Goal: Information Seeking & Learning: Learn about a topic

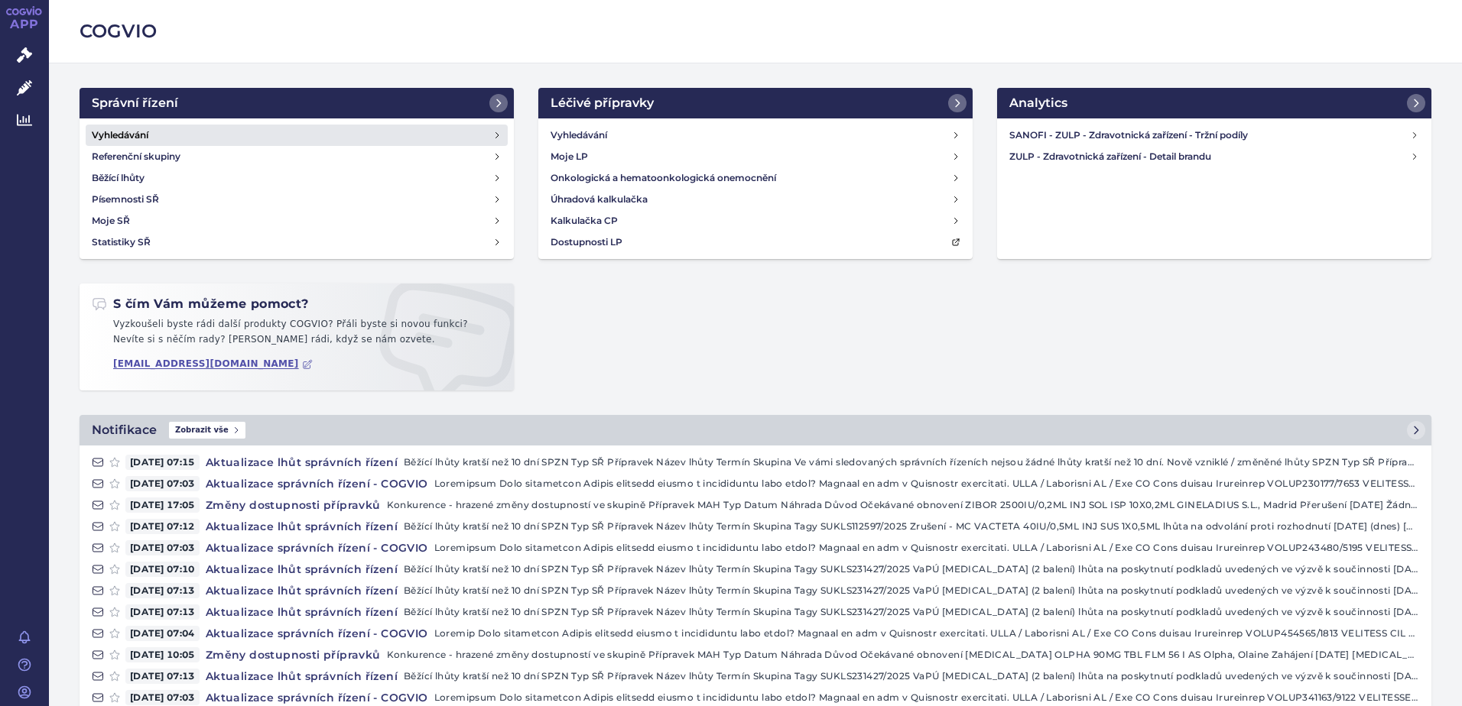
click at [141, 135] on h4 "Vyhledávání" at bounding box center [120, 135] width 57 height 15
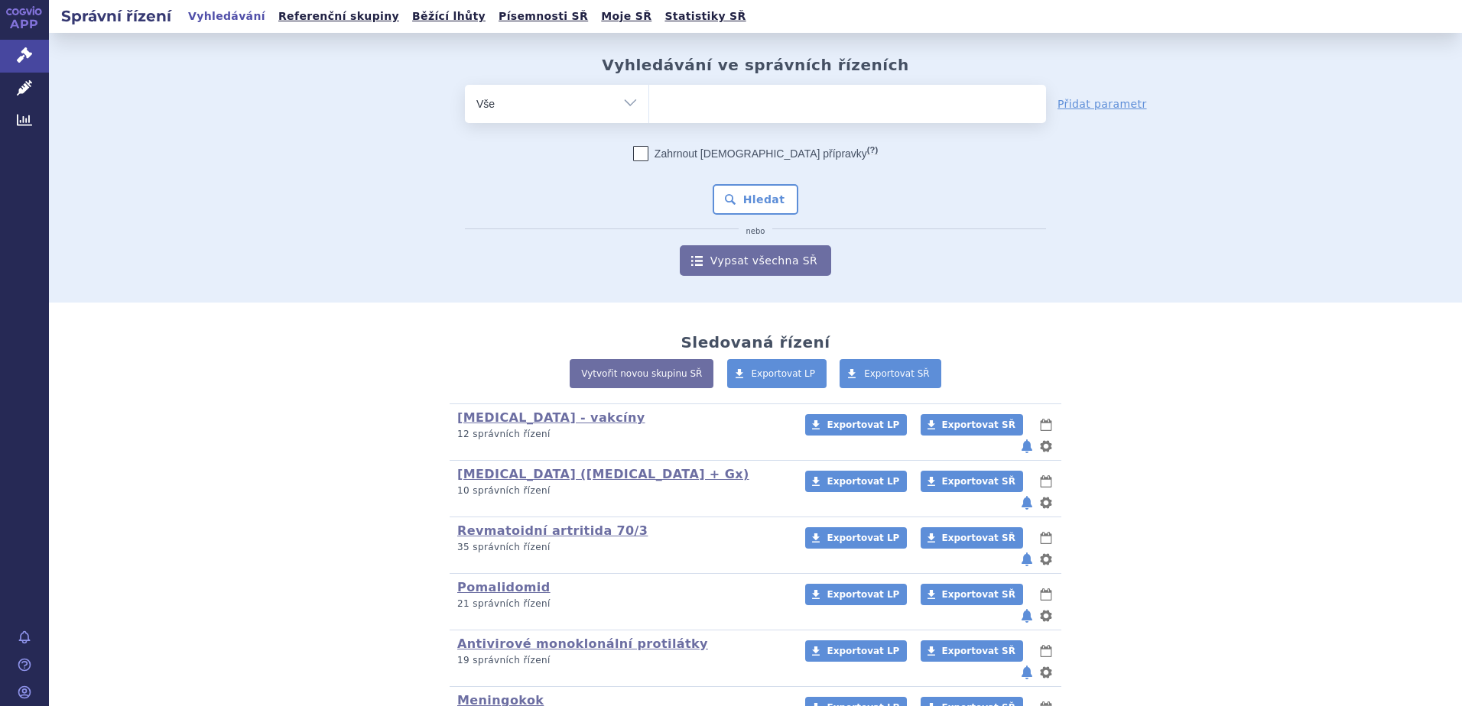
click at [709, 110] on ul at bounding box center [847, 101] width 397 height 32
click at [649, 110] on select at bounding box center [648, 103] width 1 height 38
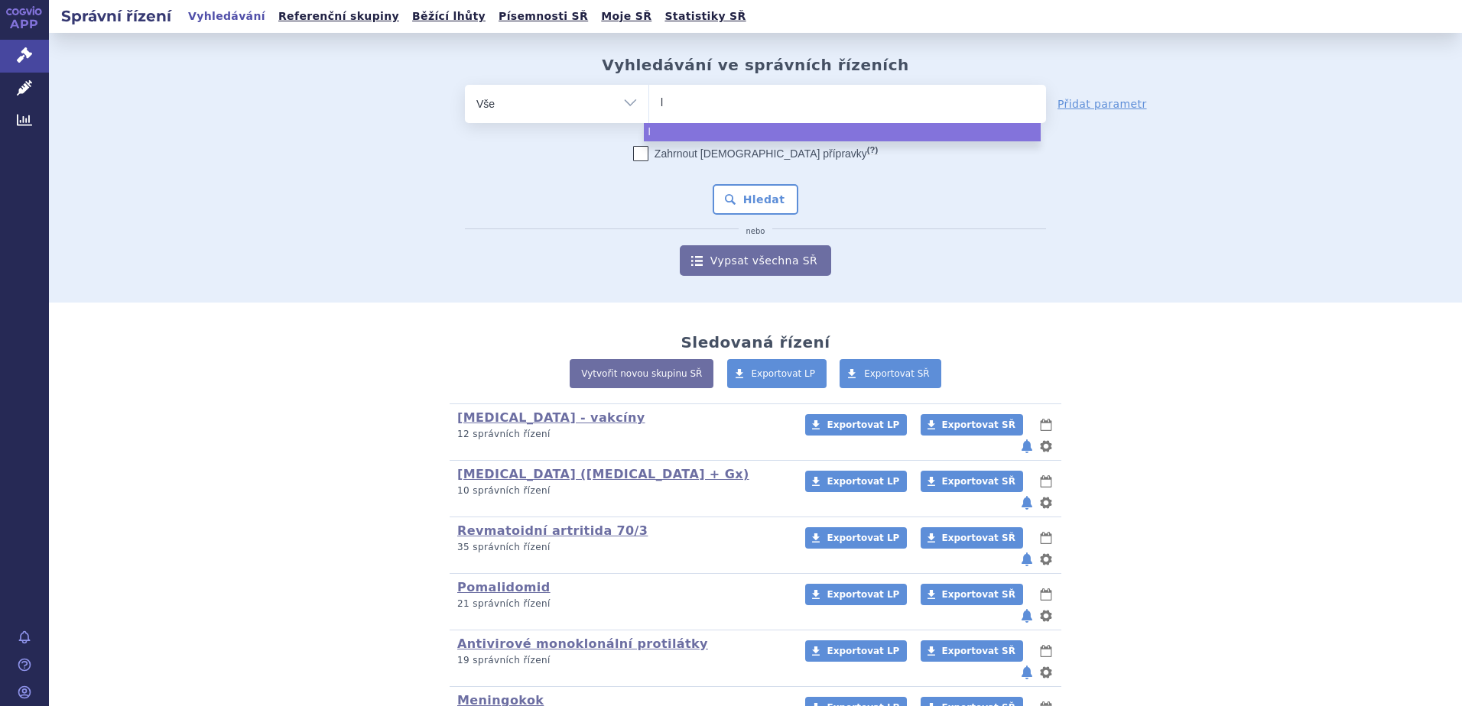
type input "li"
type input "lib"
type input "libta"
type input "libtay"
type input "libtayo"
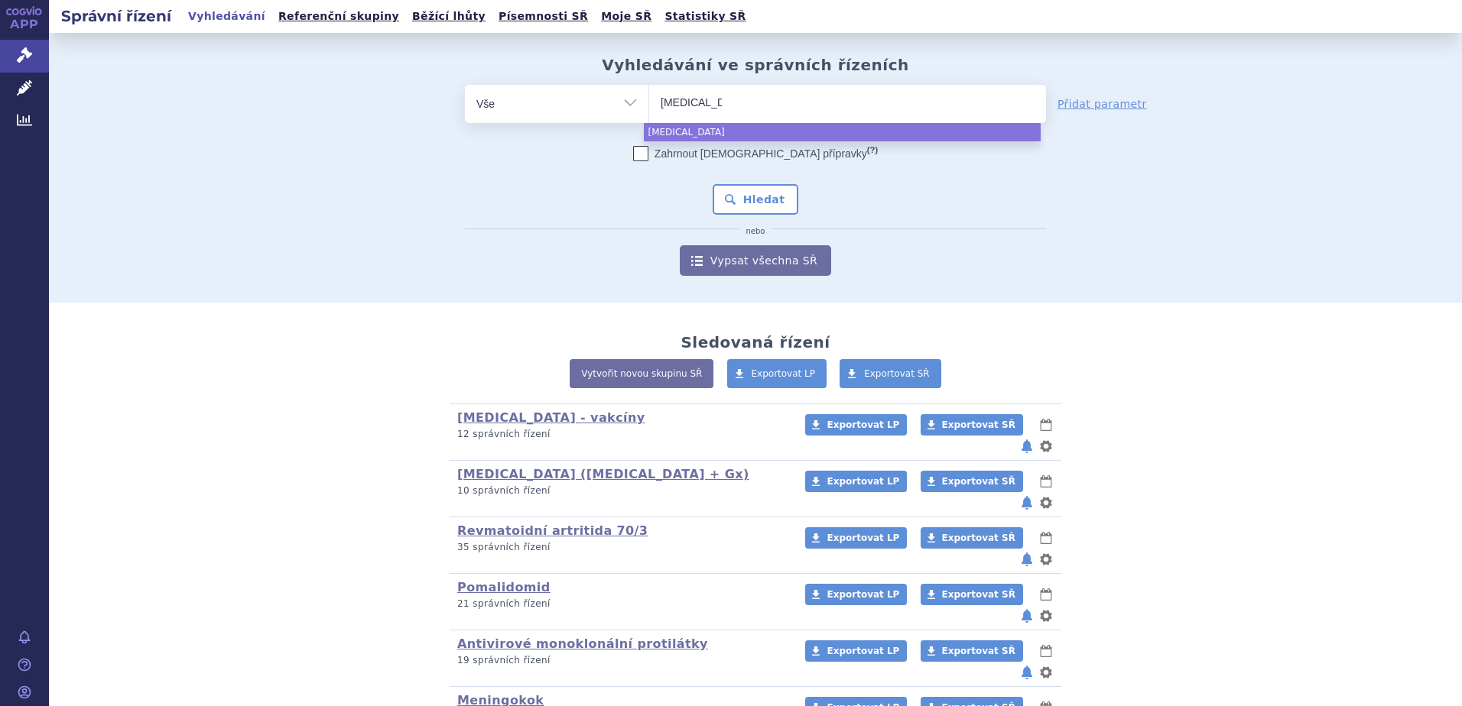
select select "libtayo"
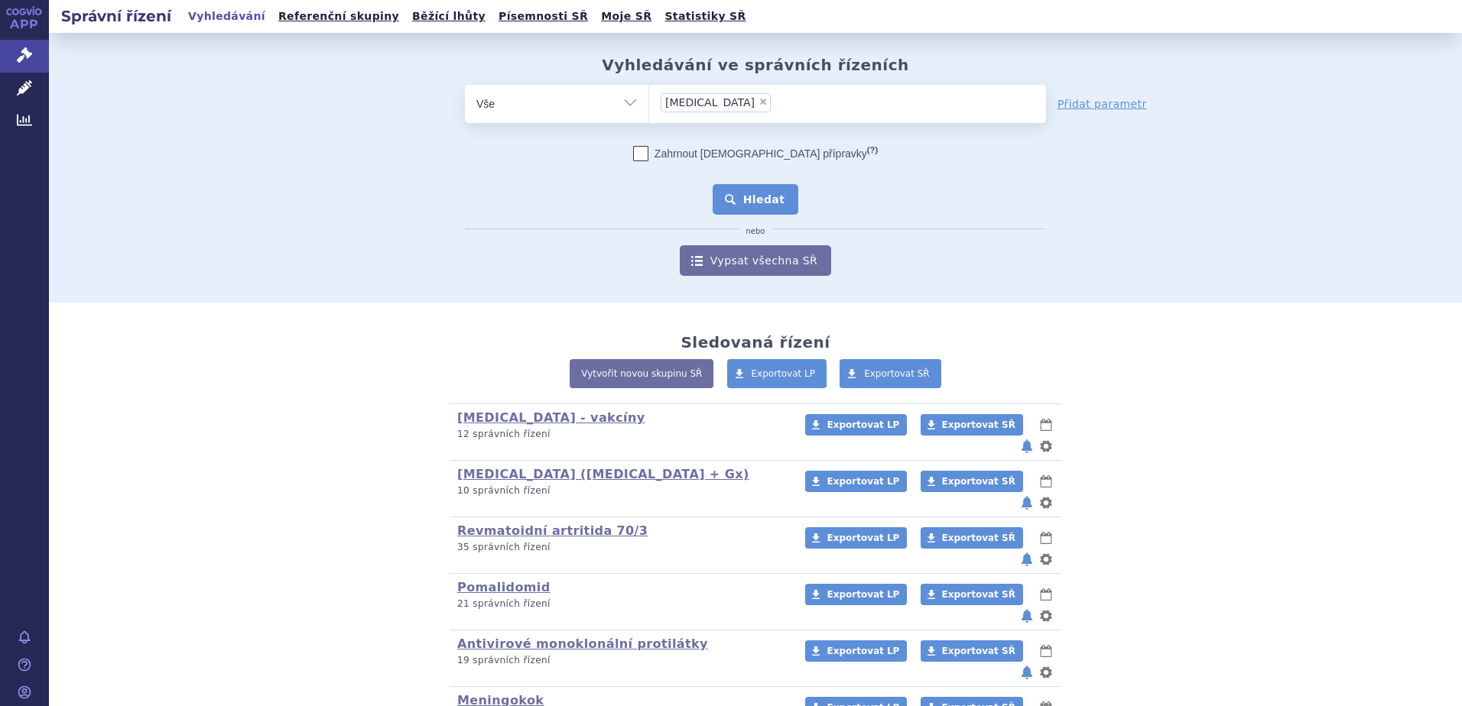
click at [751, 194] on button "Hledat" at bounding box center [755, 199] width 86 height 31
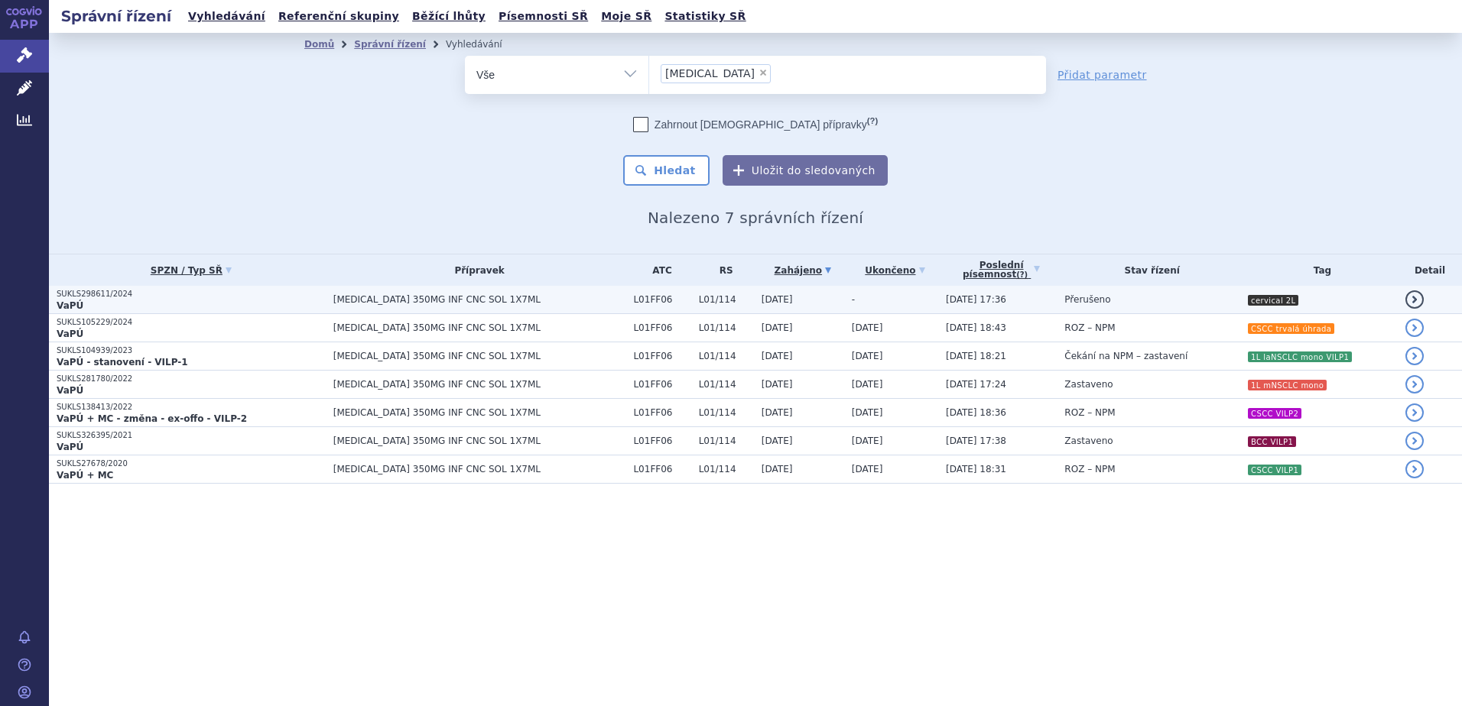
click at [858, 303] on td "-" at bounding box center [891, 300] width 94 height 28
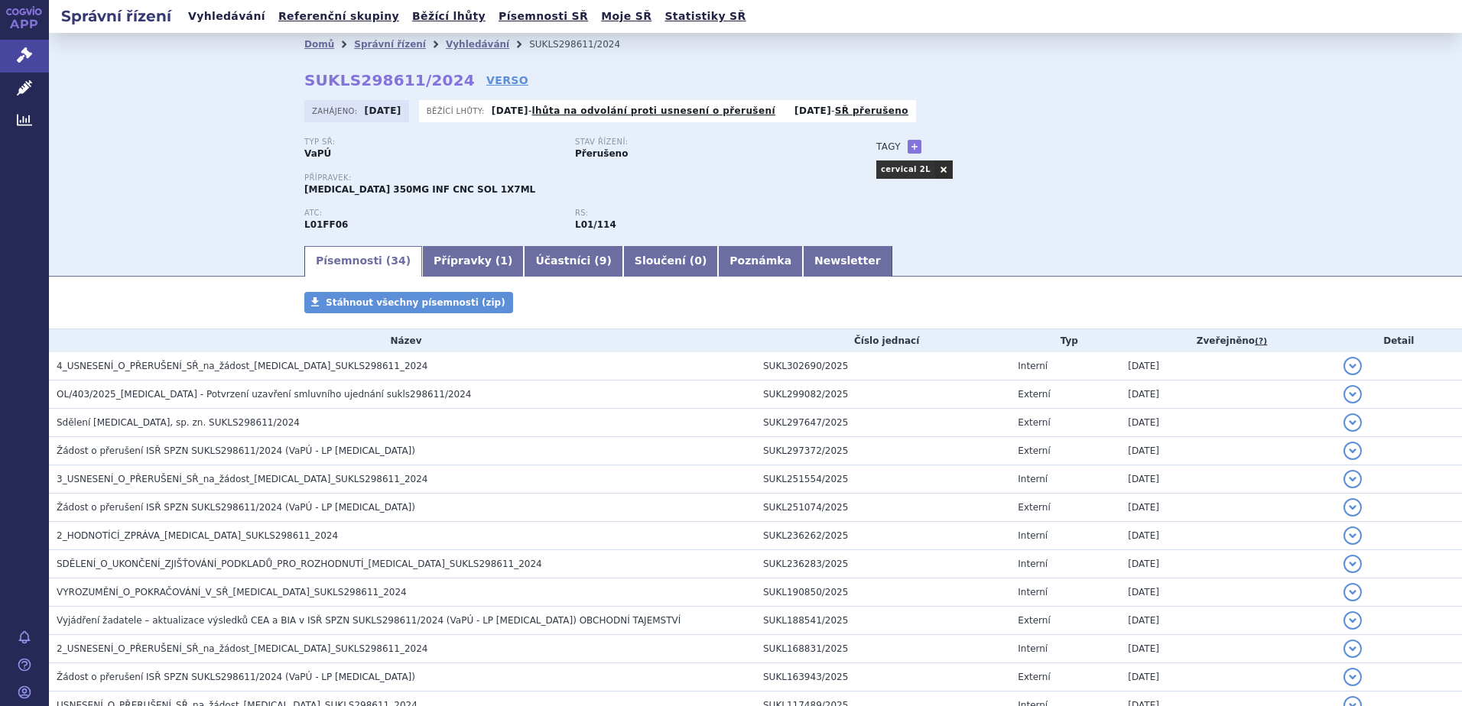
click at [229, 16] on link "Vyhledávání" at bounding box center [226, 16] width 86 height 21
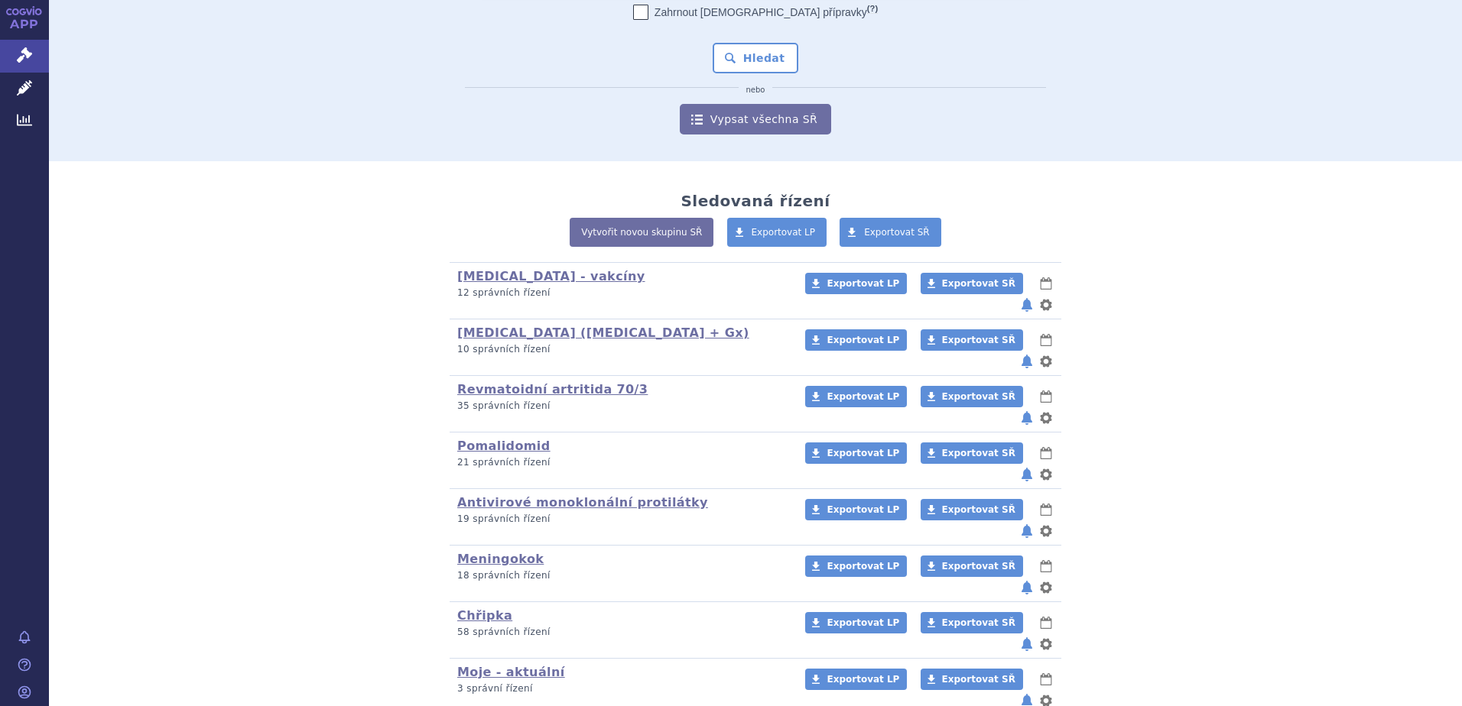
scroll to position [153, 0]
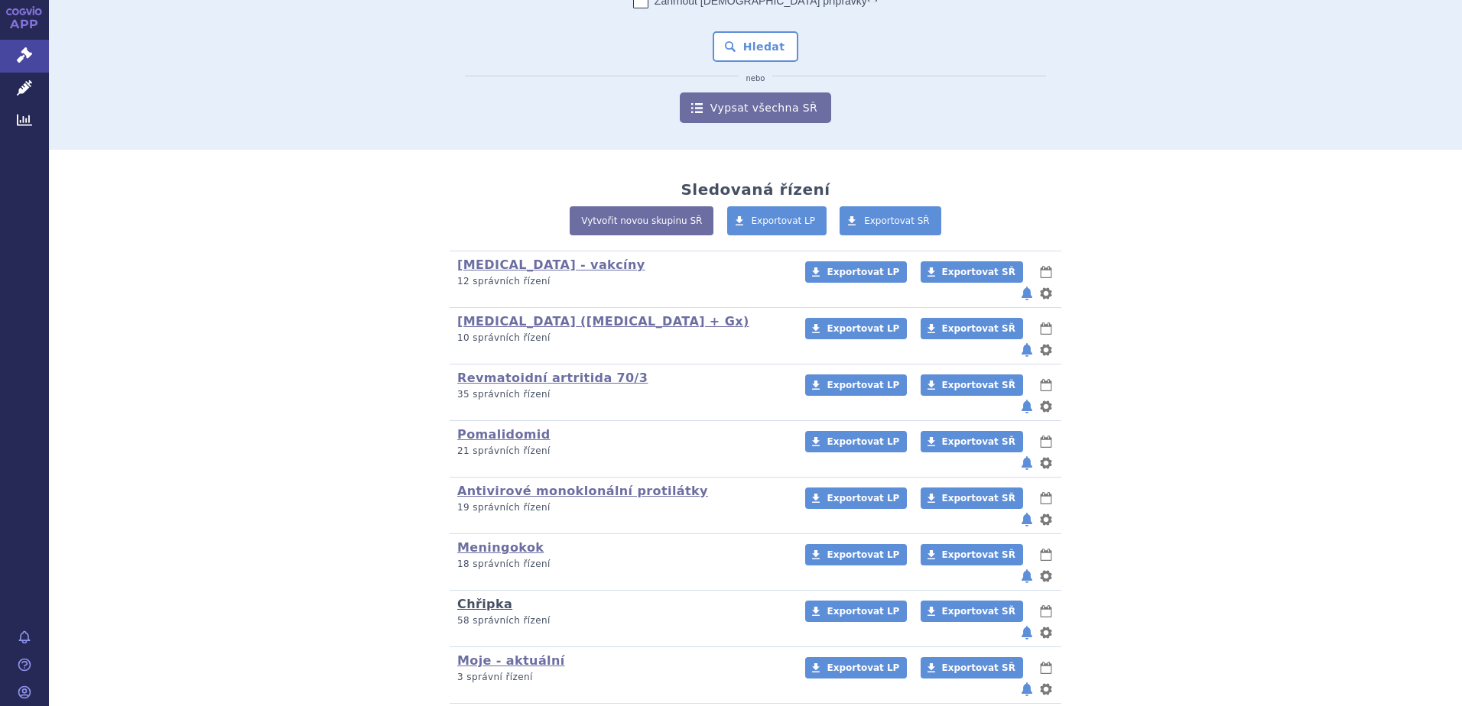
click at [485, 597] on link "Chřipka" at bounding box center [484, 604] width 55 height 15
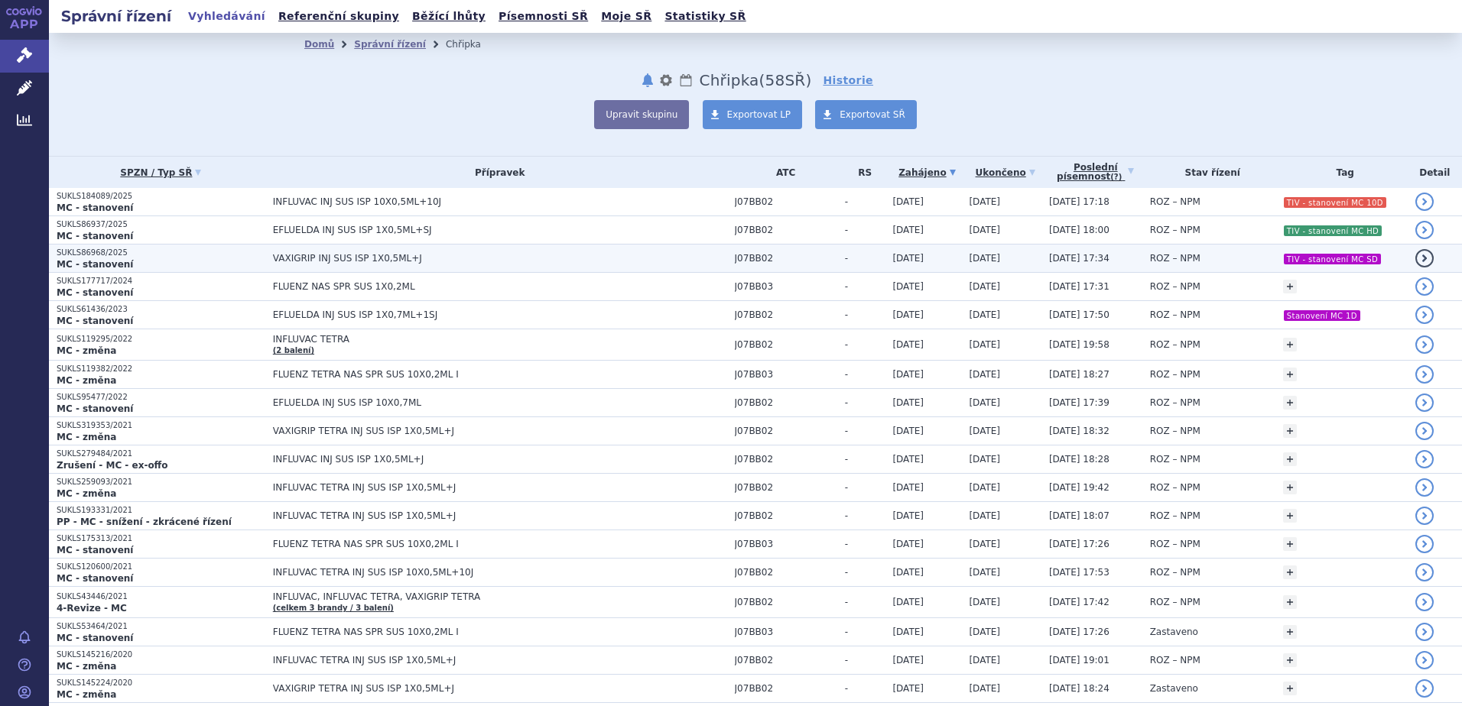
click at [340, 258] on span "VAXIGRIP INJ SUS ISP 1X0,5ML+J" at bounding box center [464, 258] width 382 height 11
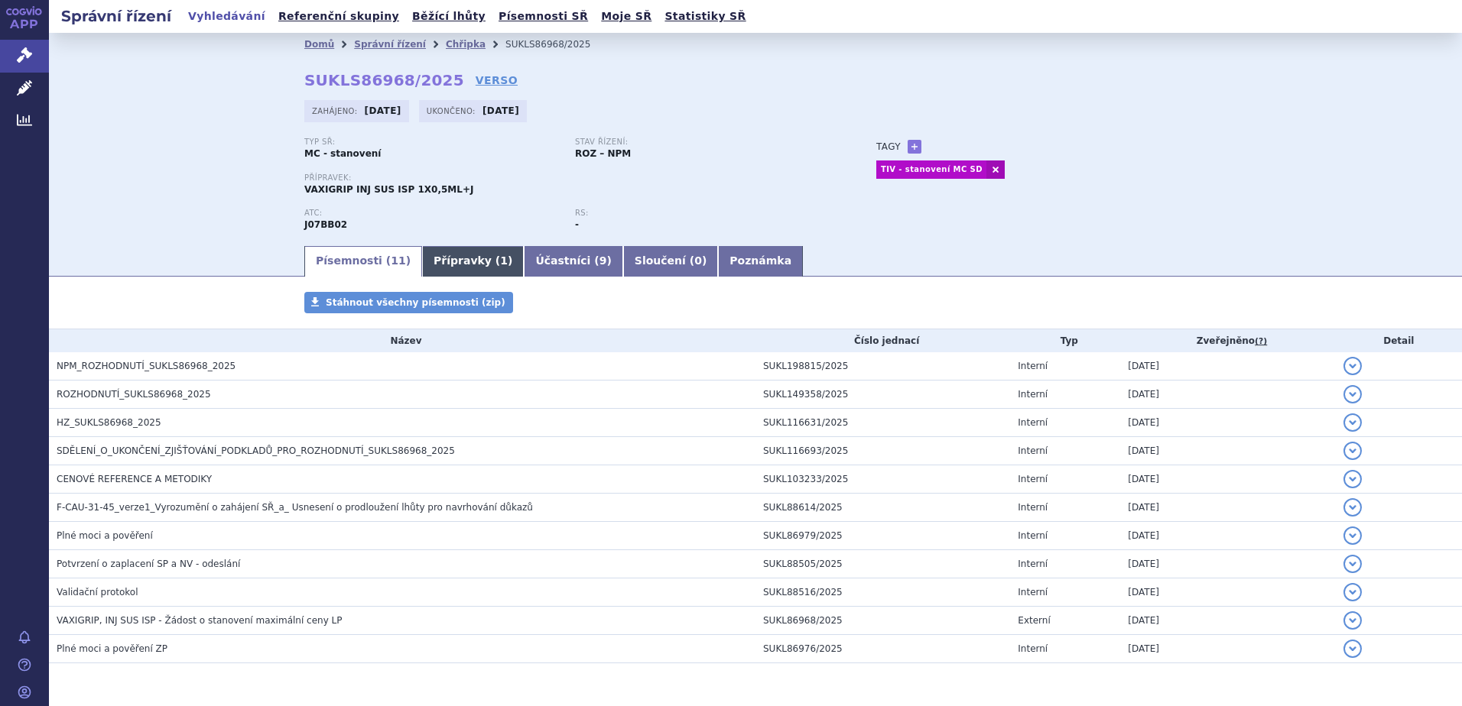
click at [430, 259] on link "Přípravky ( 1 )" at bounding box center [473, 261] width 102 height 31
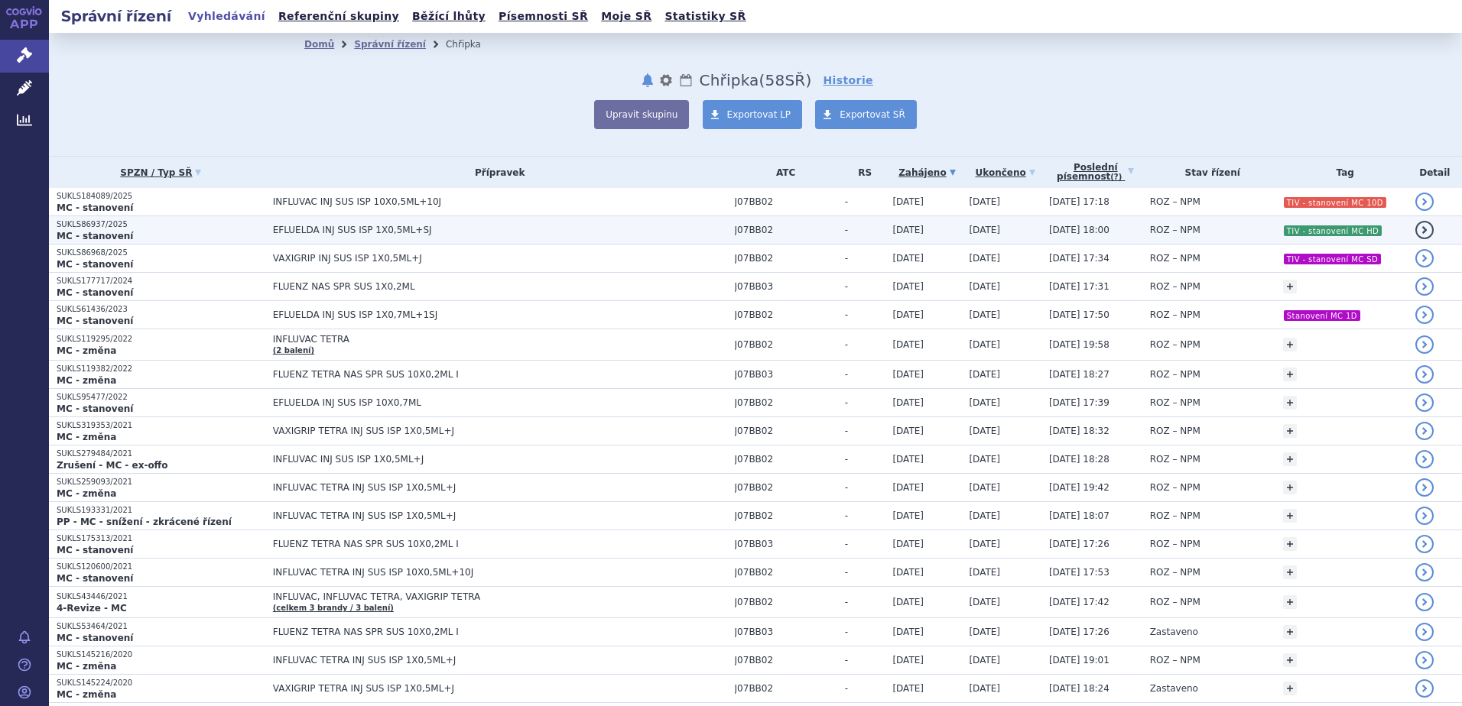
click at [332, 235] on span "EFLUELDA INJ SUS ISP 1X0,5ML+SJ" at bounding box center [464, 230] width 382 height 11
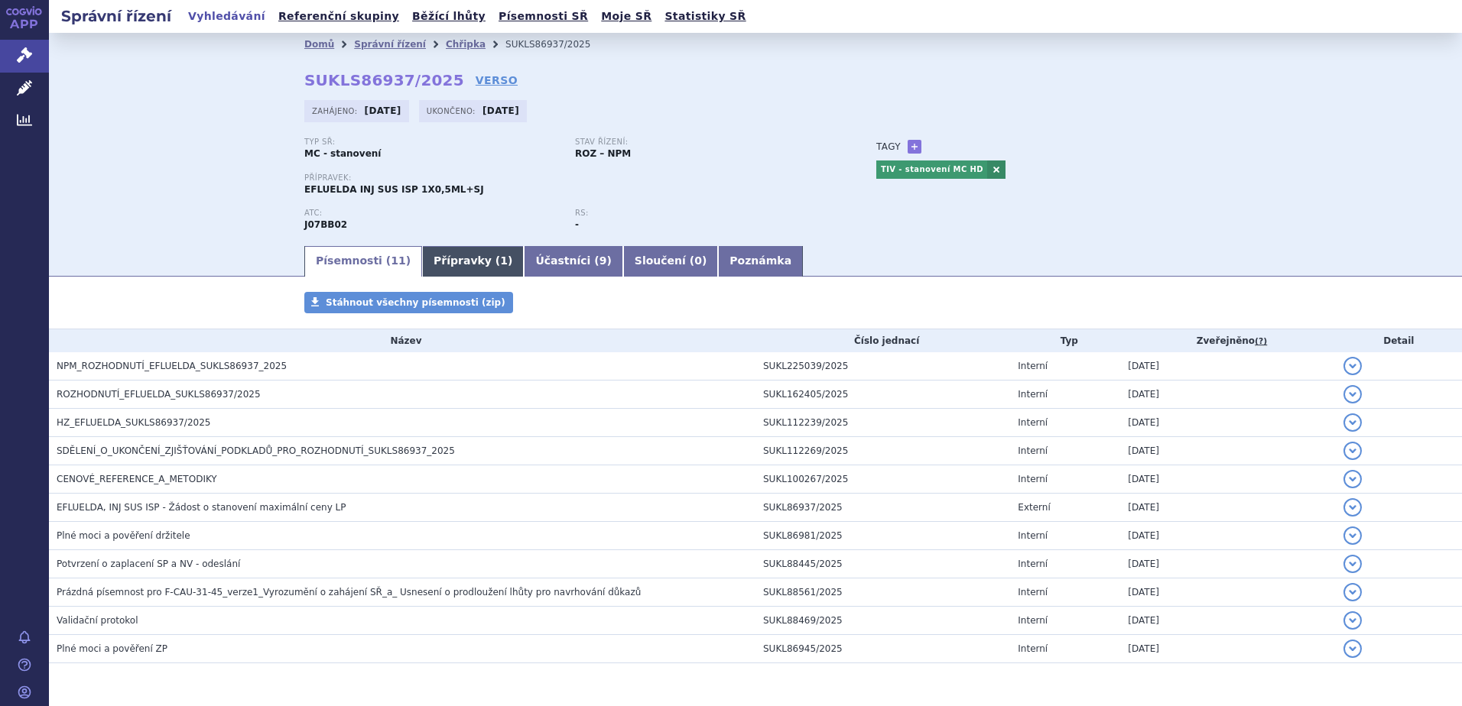
click at [439, 265] on link "Přípravky ( 1 )" at bounding box center [473, 261] width 102 height 31
